Goal: Book appointment/travel/reservation

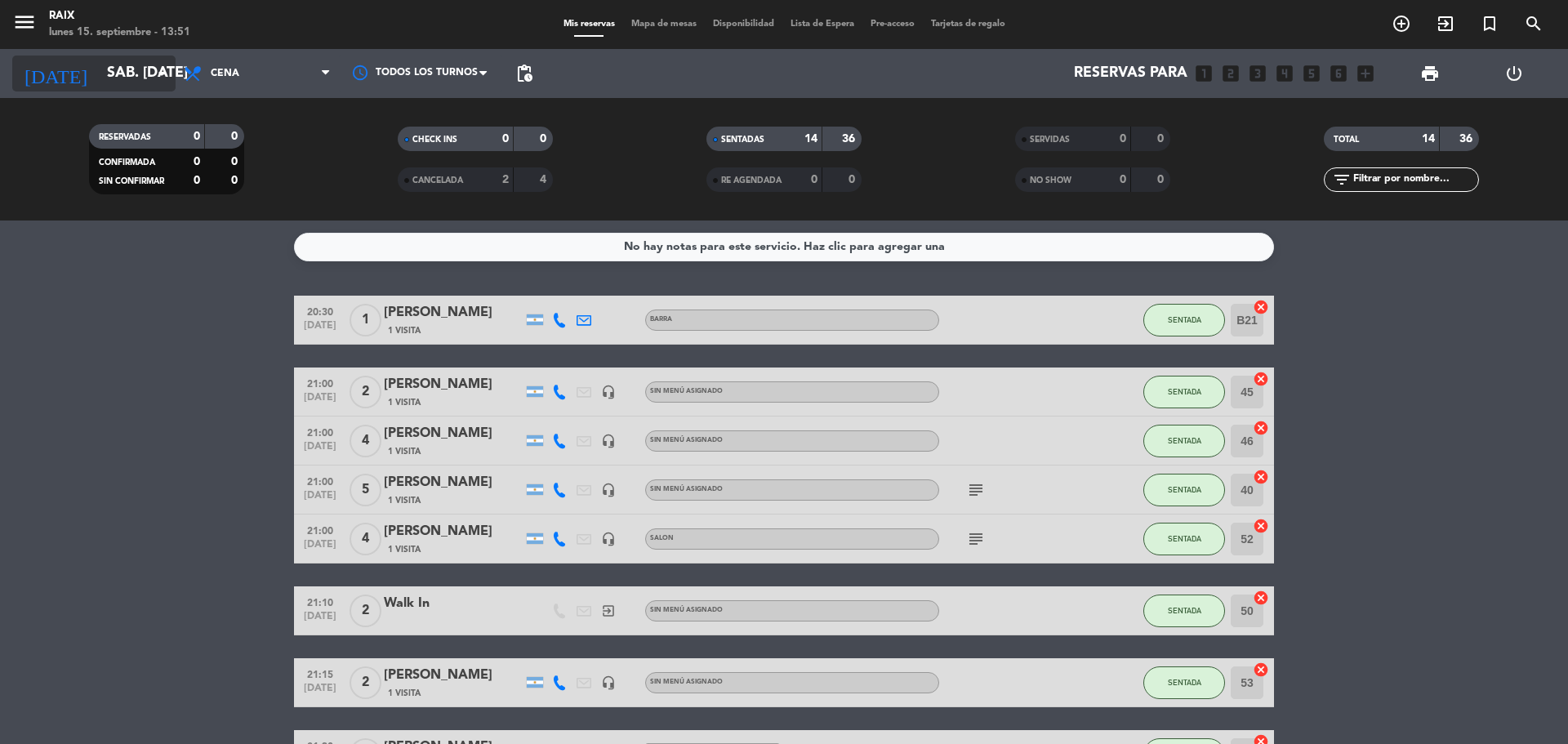
click at [132, 67] on input "sáb. [DATE]" at bounding box center [193, 73] width 189 height 33
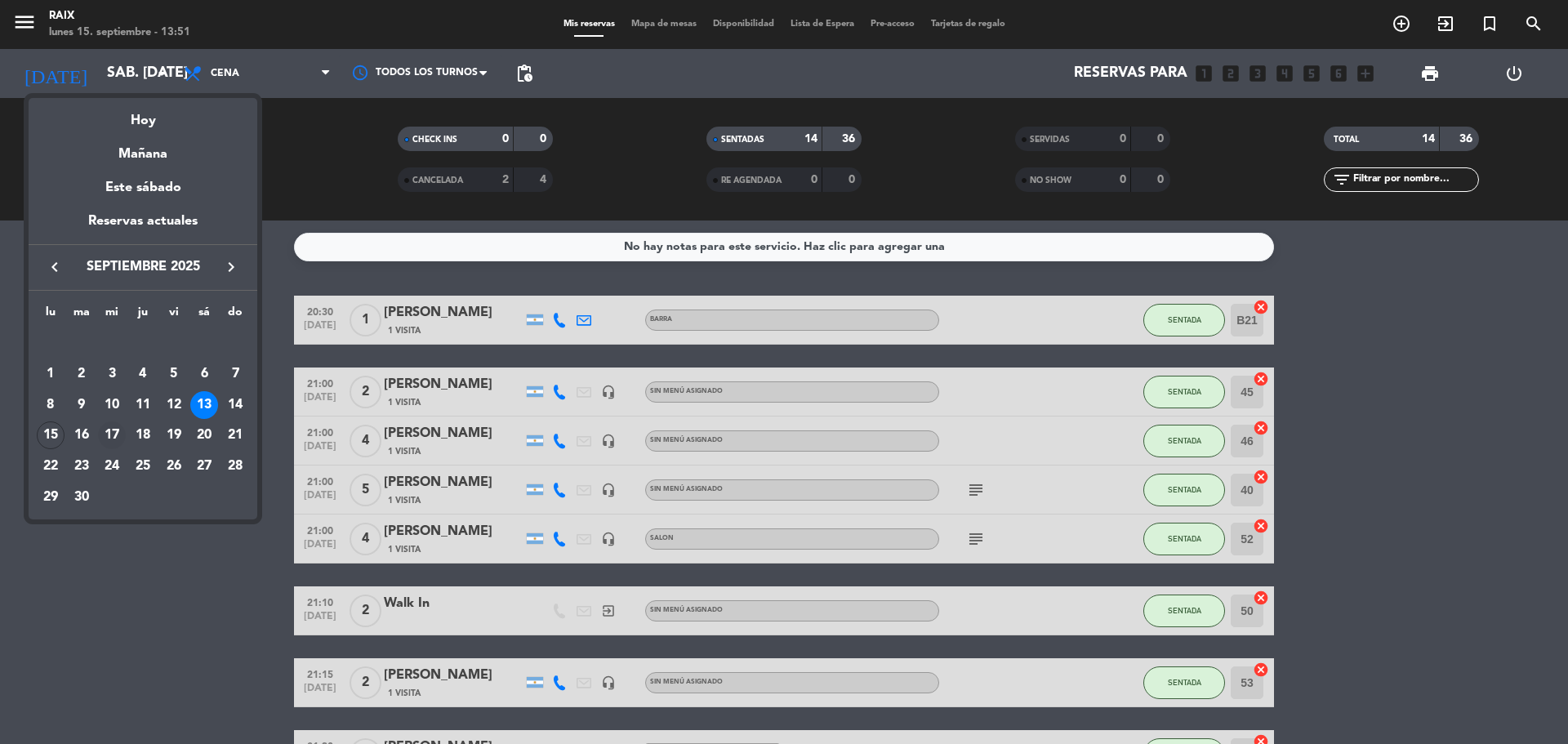
click at [109, 435] on div "17" at bounding box center [112, 435] width 27 height 27
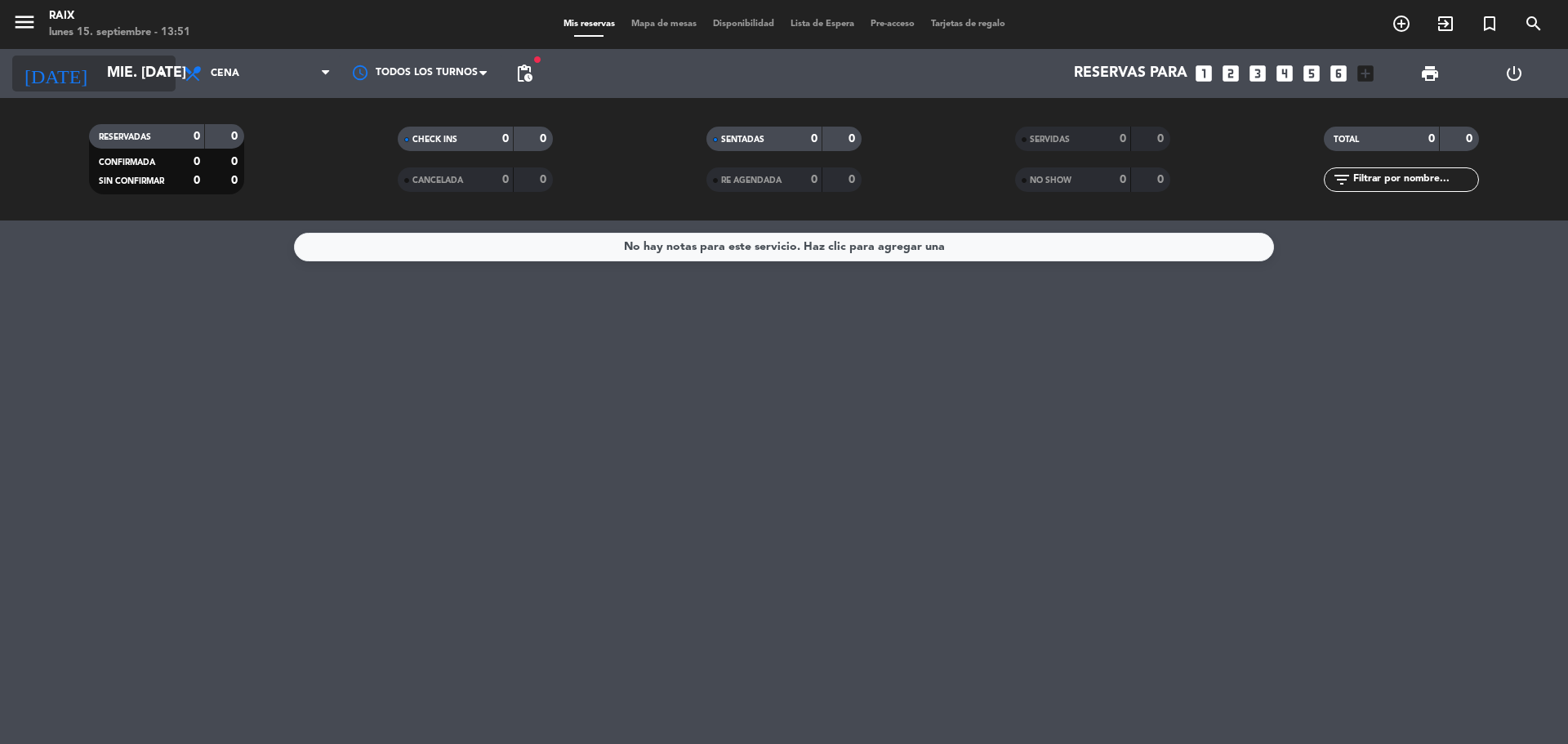
click at [129, 72] on input "mié. [DATE]" at bounding box center [193, 73] width 189 height 33
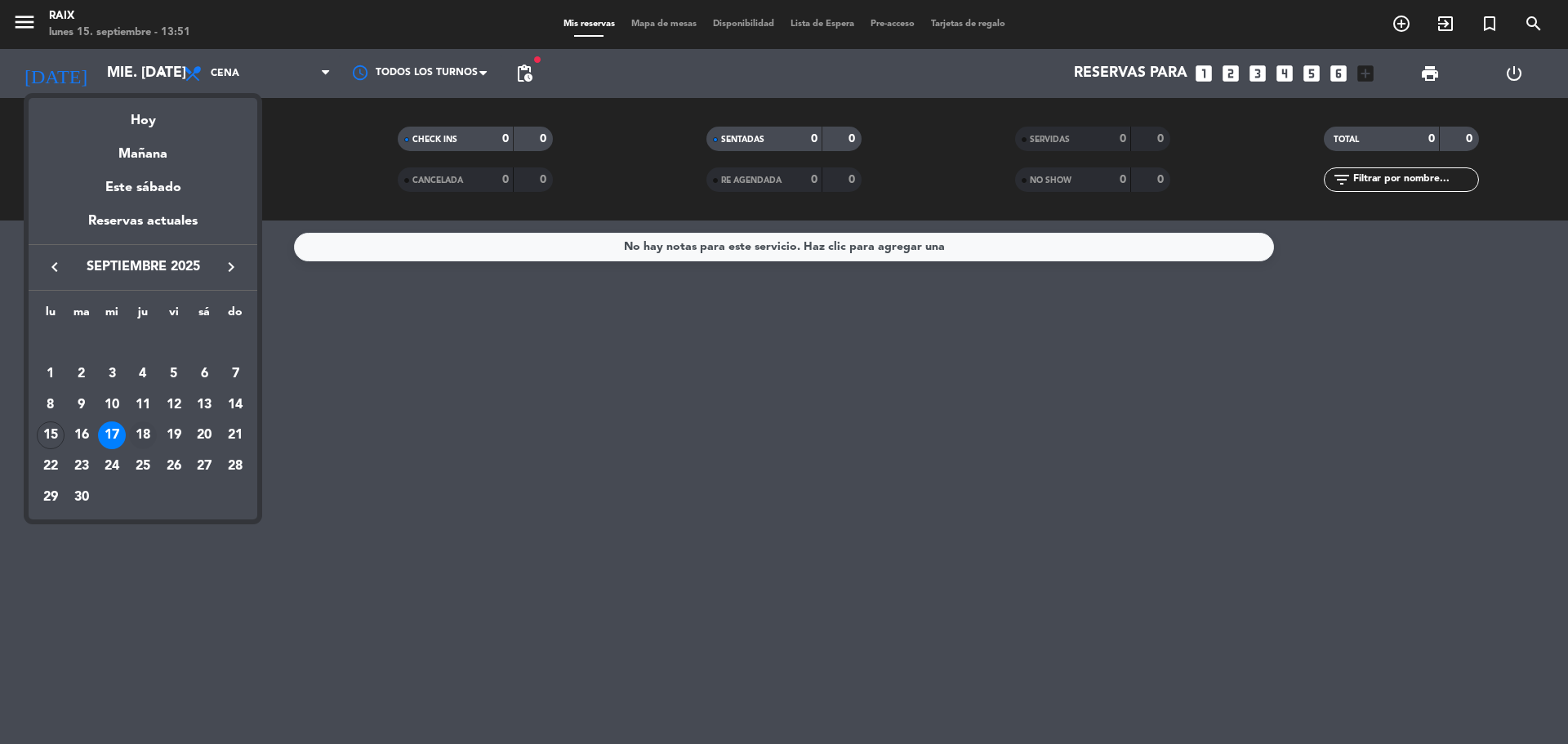
click at [152, 425] on div "18" at bounding box center [143, 435] width 27 height 27
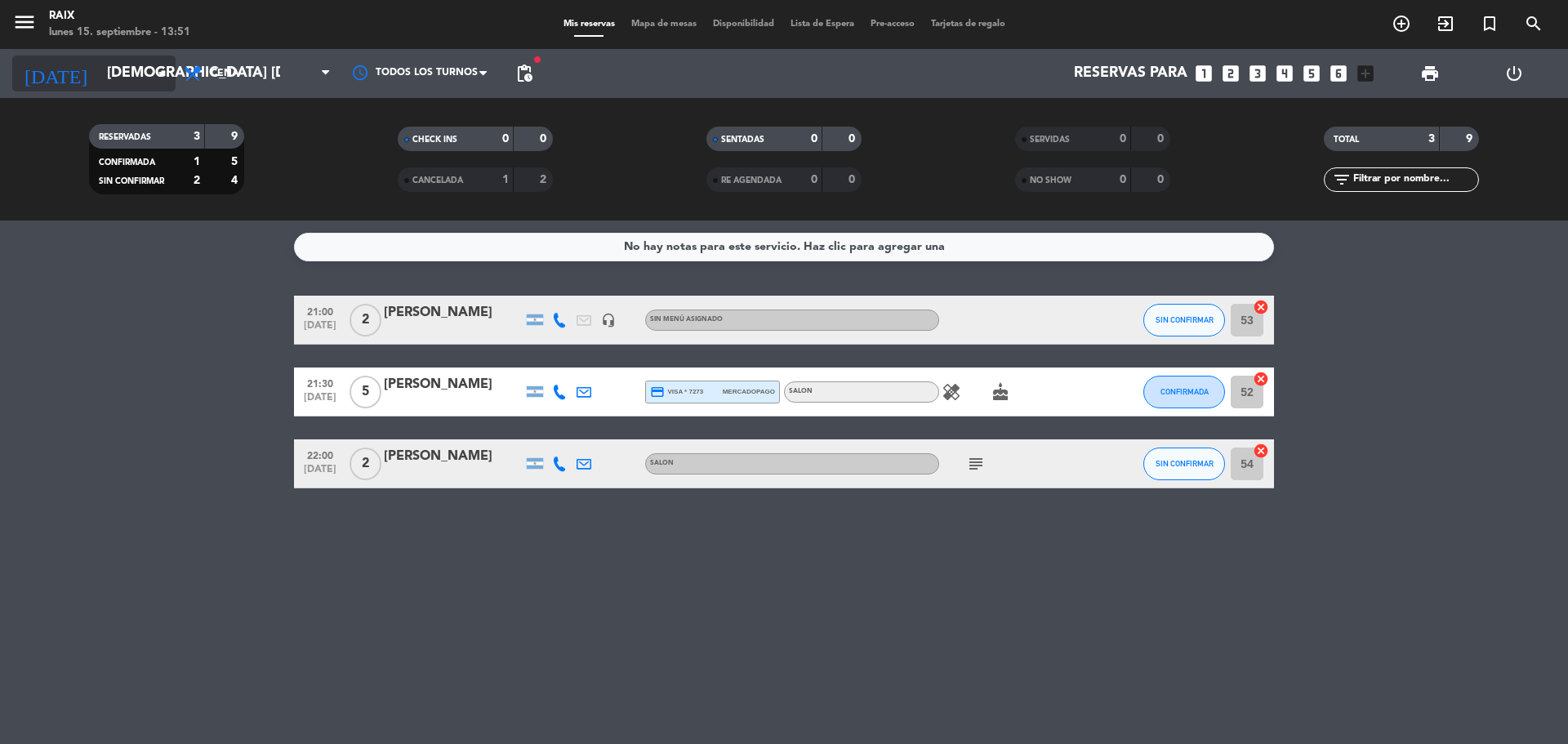
click at [107, 69] on input "[DEMOGRAPHIC_DATA] [DATE]" at bounding box center [193, 73] width 189 height 33
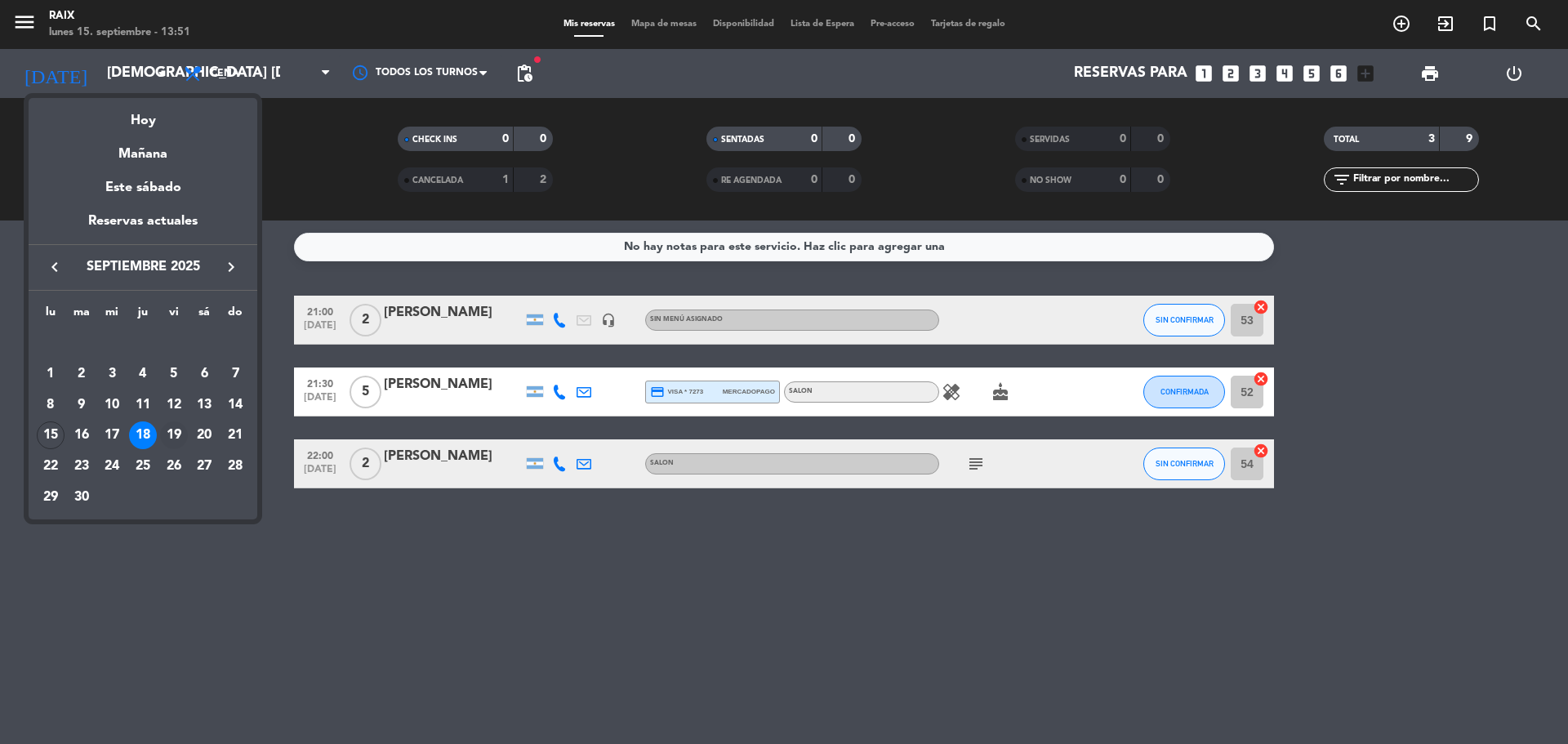
click at [164, 436] on div "19" at bounding box center [174, 435] width 27 height 27
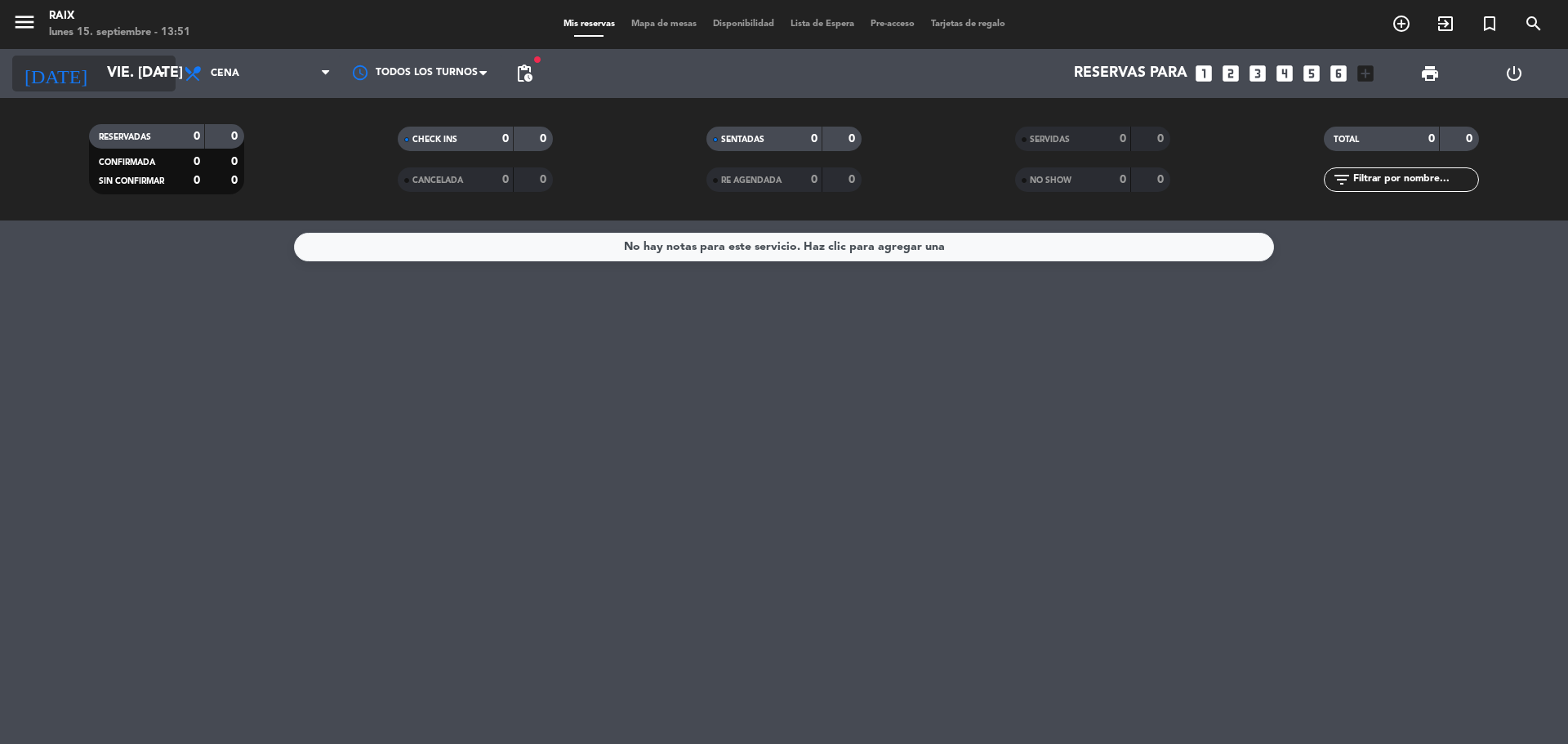
click at [110, 83] on input "vie. [DATE]" at bounding box center [193, 73] width 189 height 33
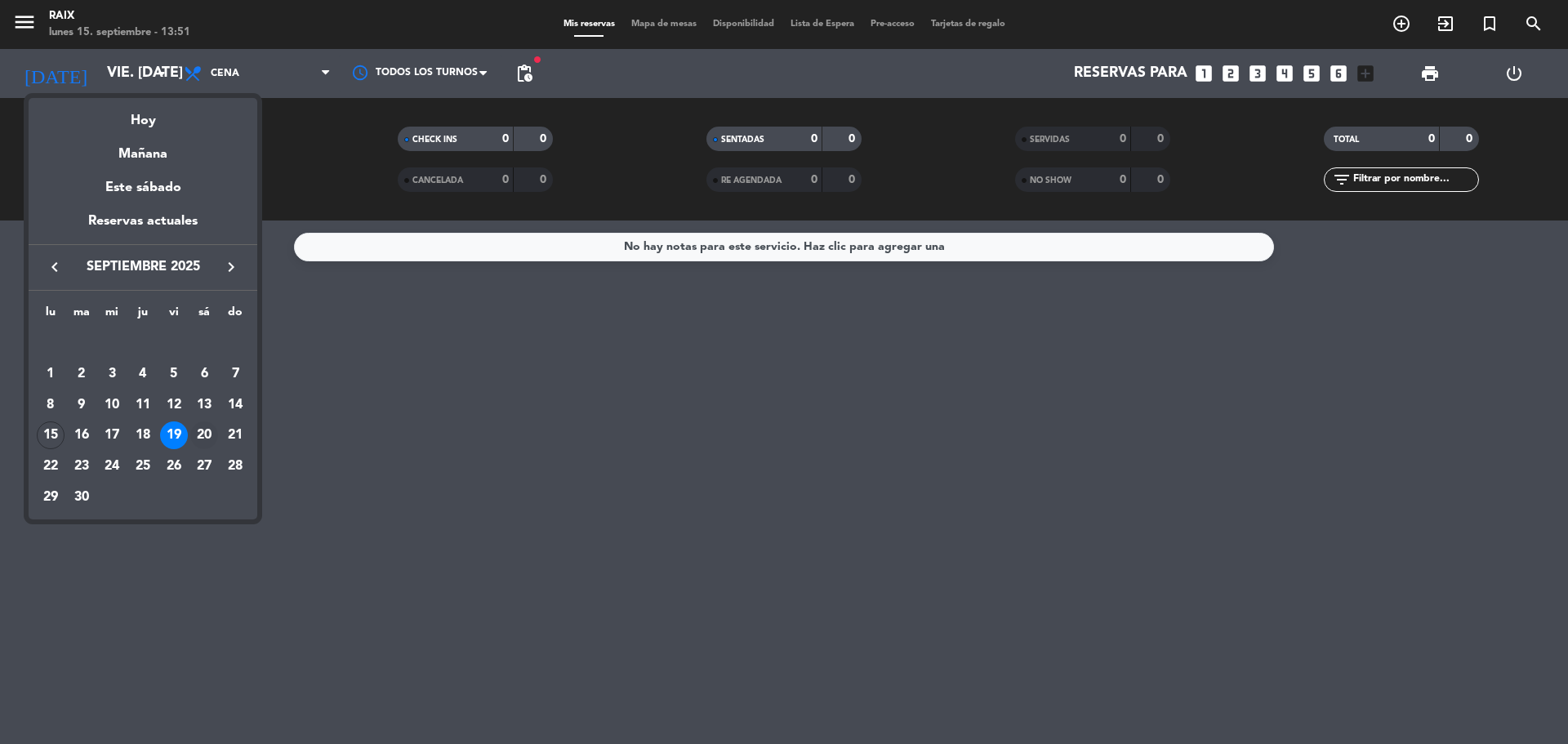
click at [208, 437] on div "20" at bounding box center [204, 435] width 27 height 27
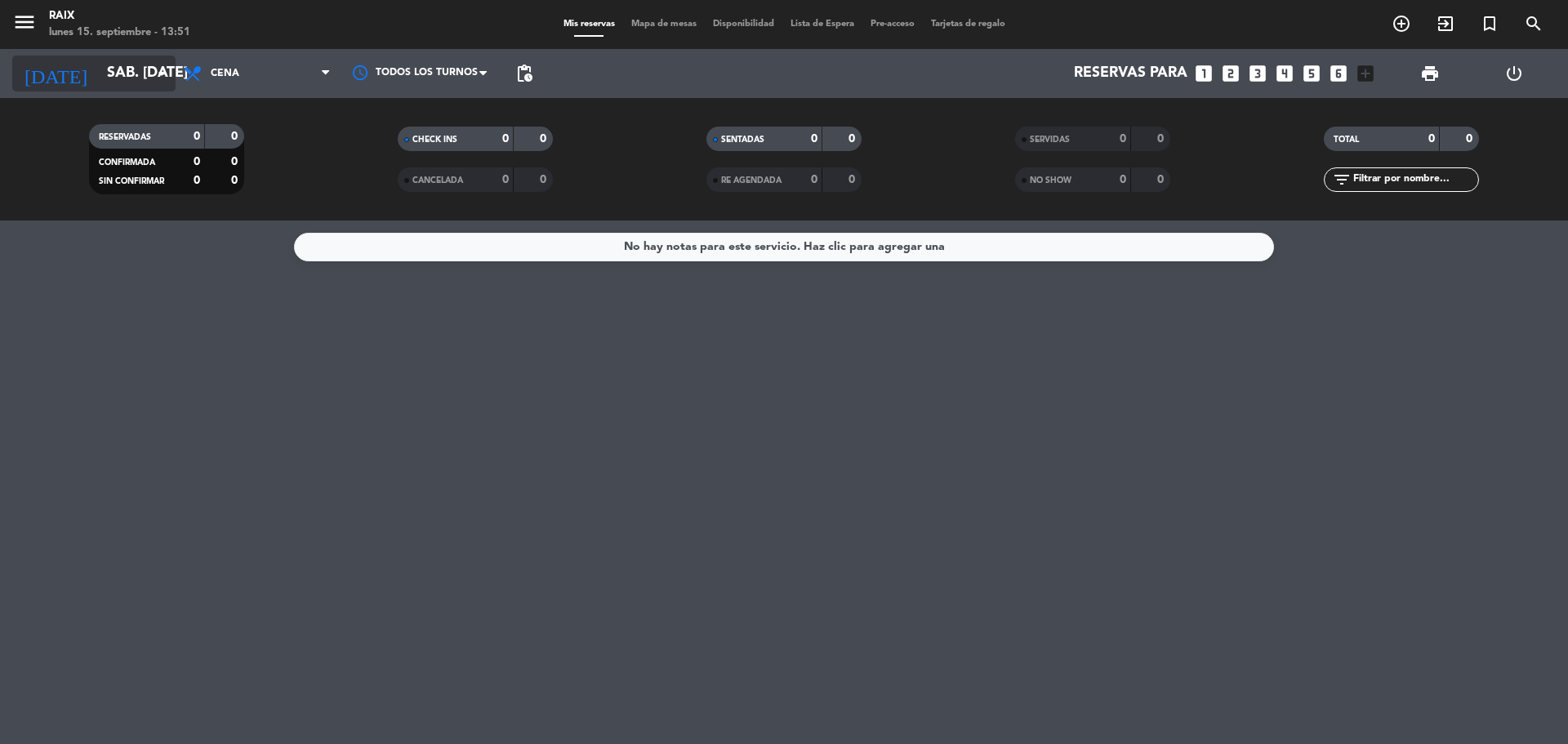
click at [124, 67] on input "sáb. [DATE]" at bounding box center [193, 73] width 189 height 33
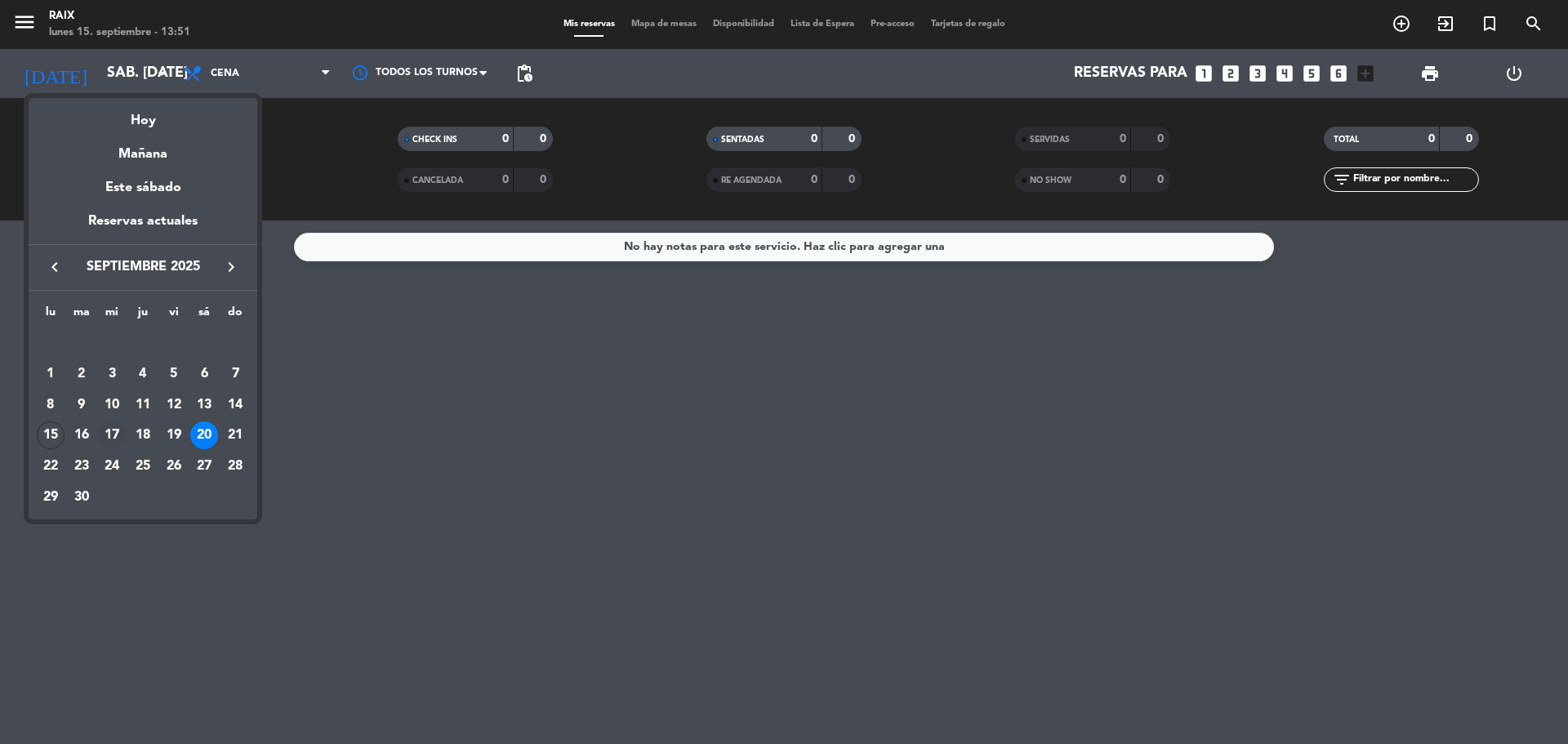
click at [110, 432] on div "17" at bounding box center [112, 435] width 27 height 27
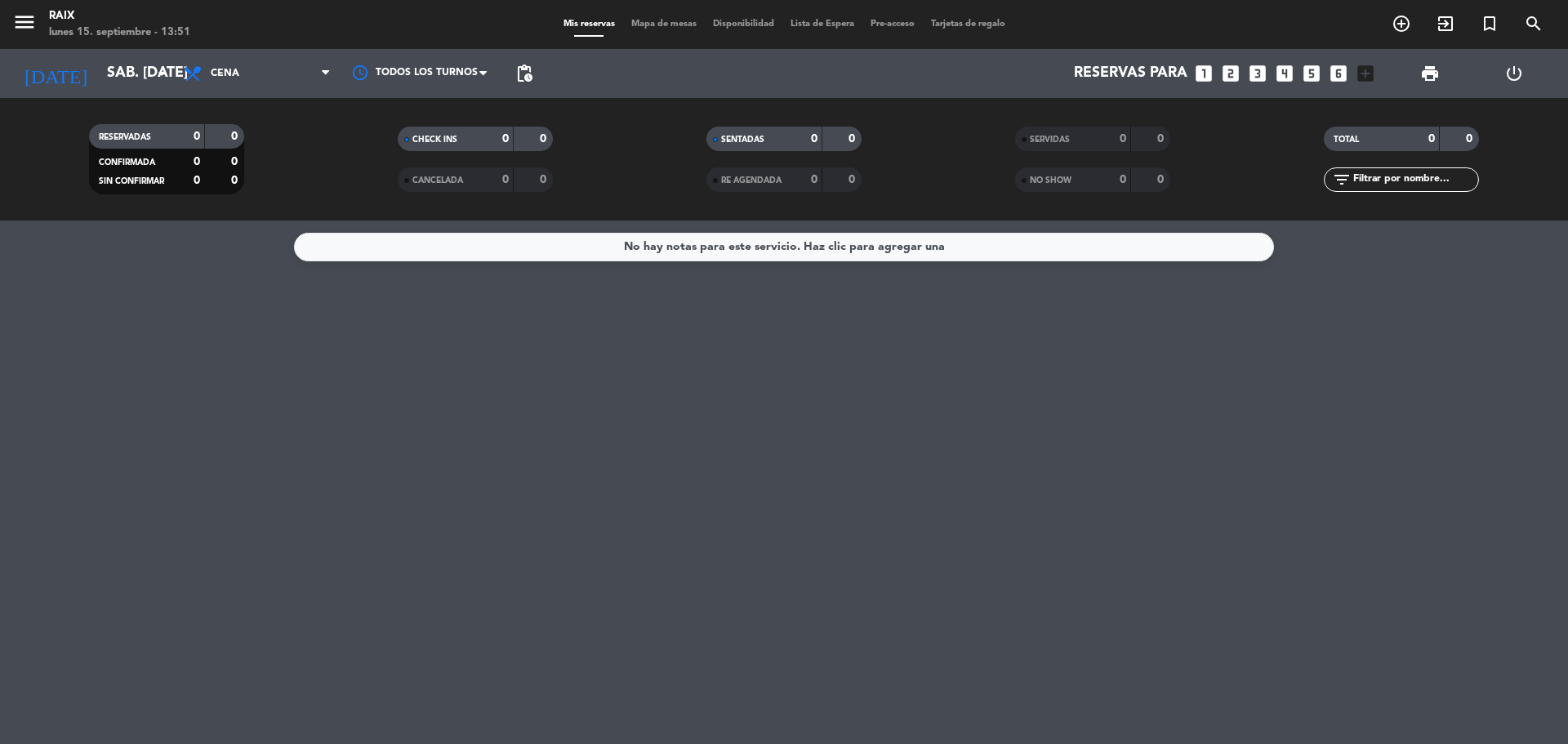
type input "mié. [DATE]"
